Goal: Book appointment/travel/reservation

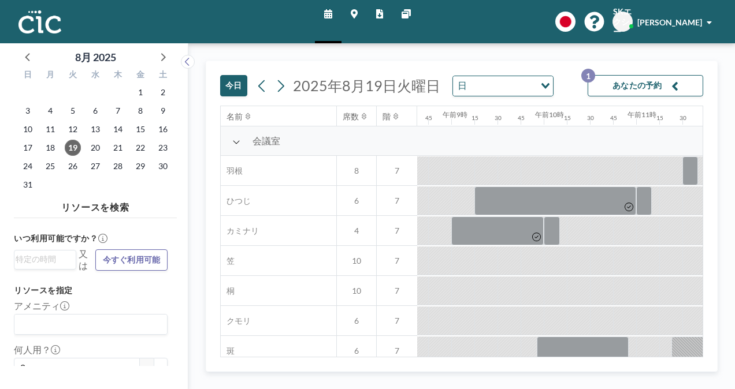
scroll to position [0, 832]
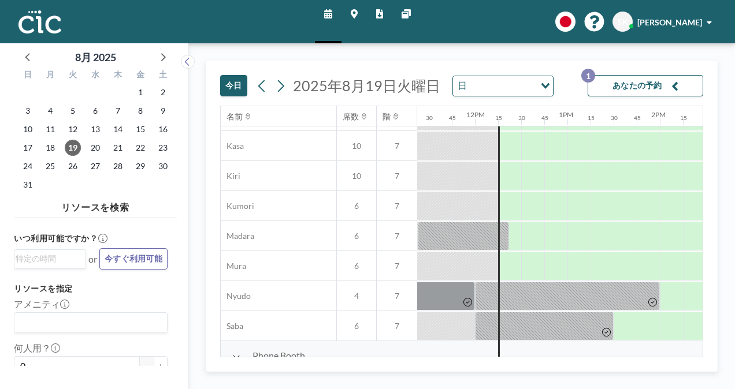
scroll to position [115, 1051]
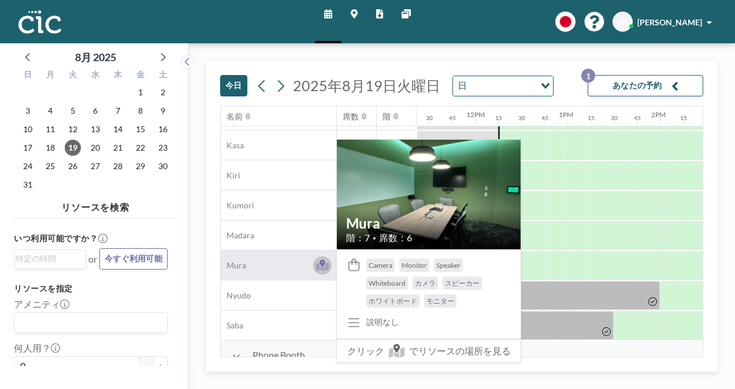
click at [322, 263] on icon at bounding box center [321, 263] width 5 height 7
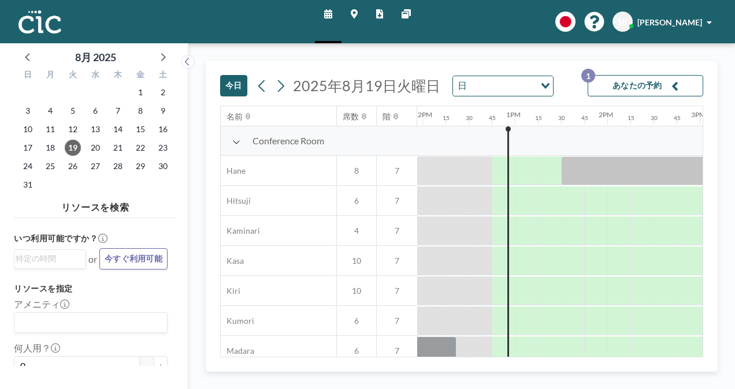
scroll to position [0, 1109]
